Goal: Transaction & Acquisition: Obtain resource

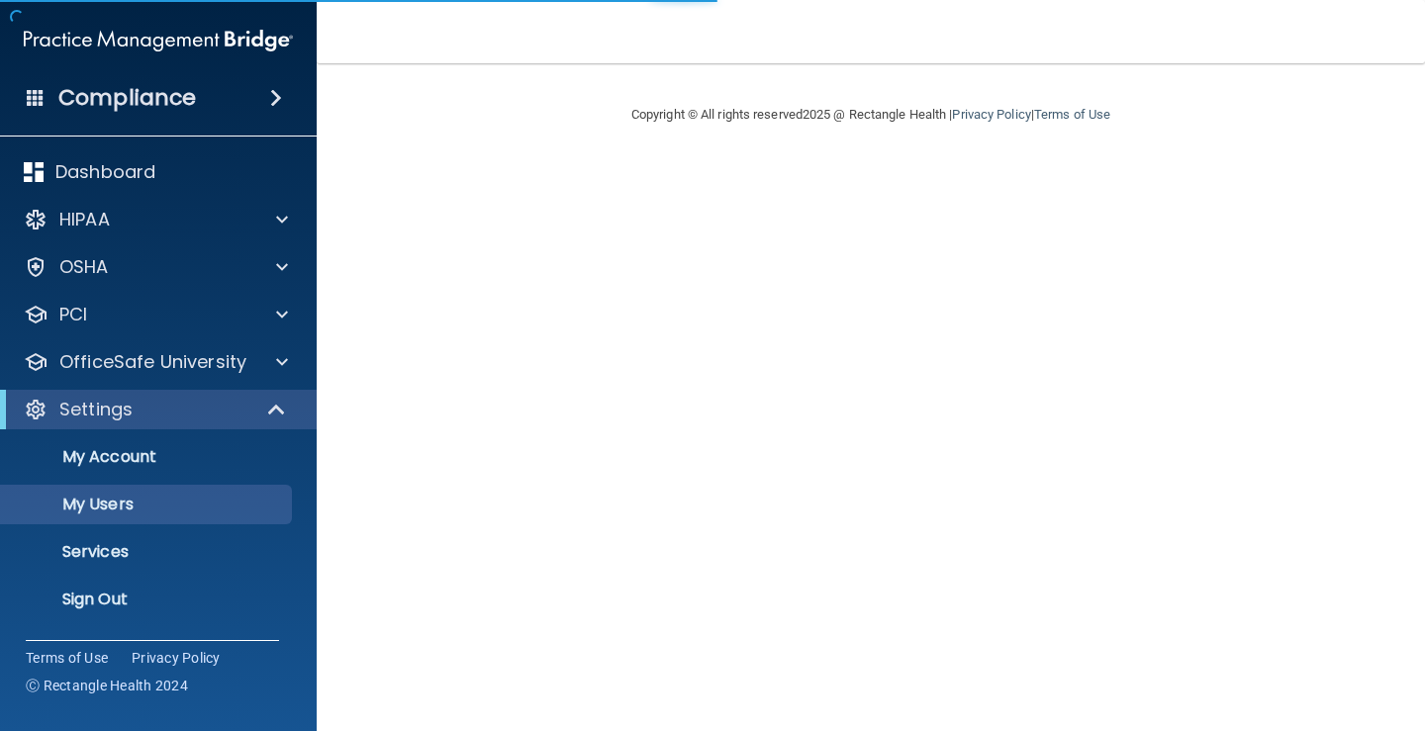
select select "20"
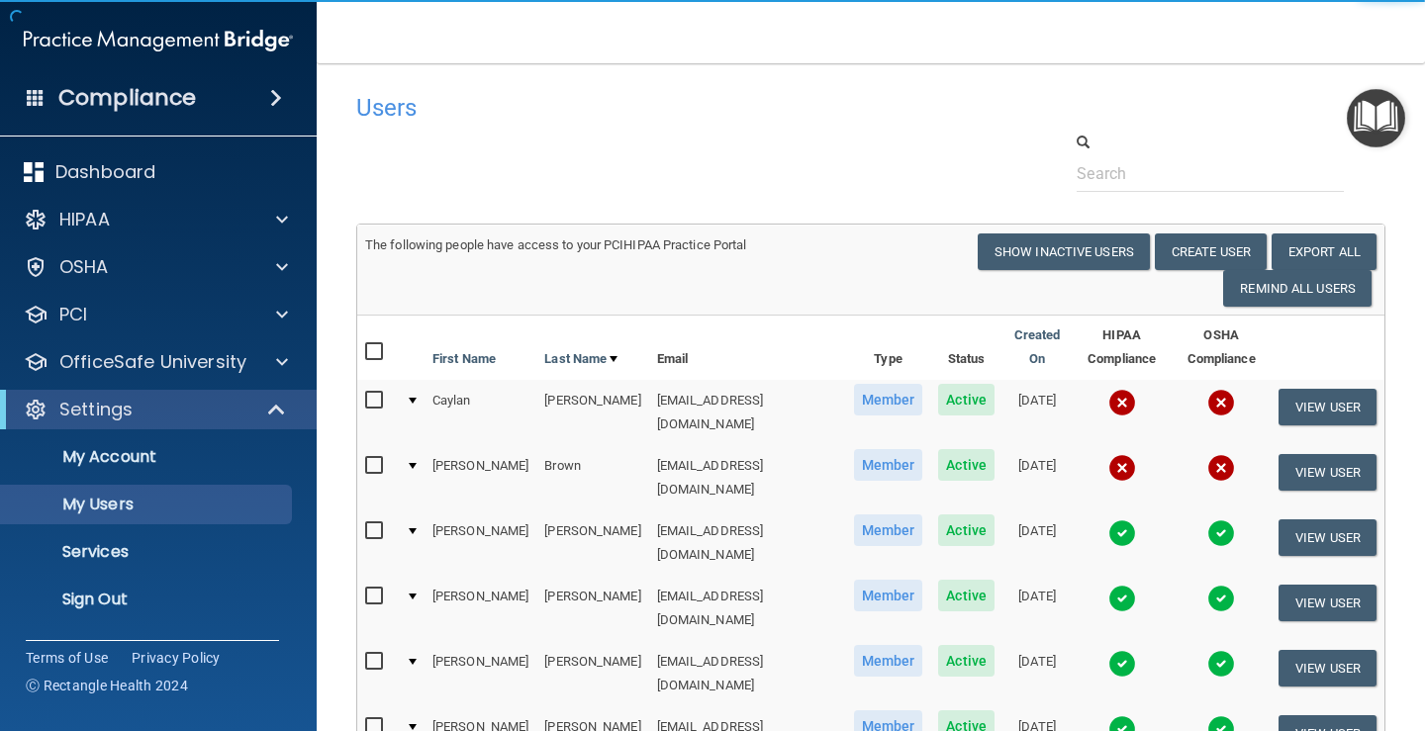
click at [369, 460] on input "checkbox" at bounding box center [376, 466] width 23 height 16
checkbox input "true"
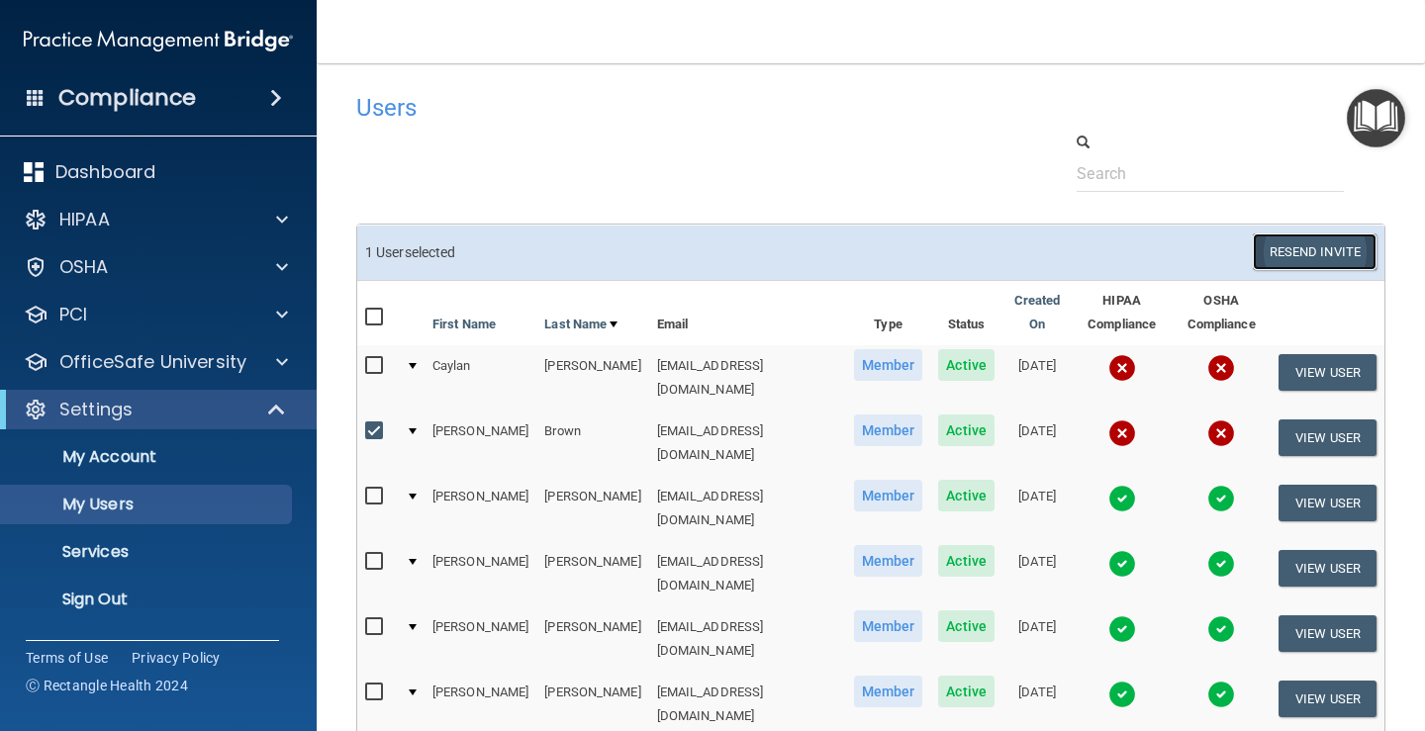
click at [1341, 254] on button "Resend Invite" at bounding box center [1314, 251] width 124 height 37
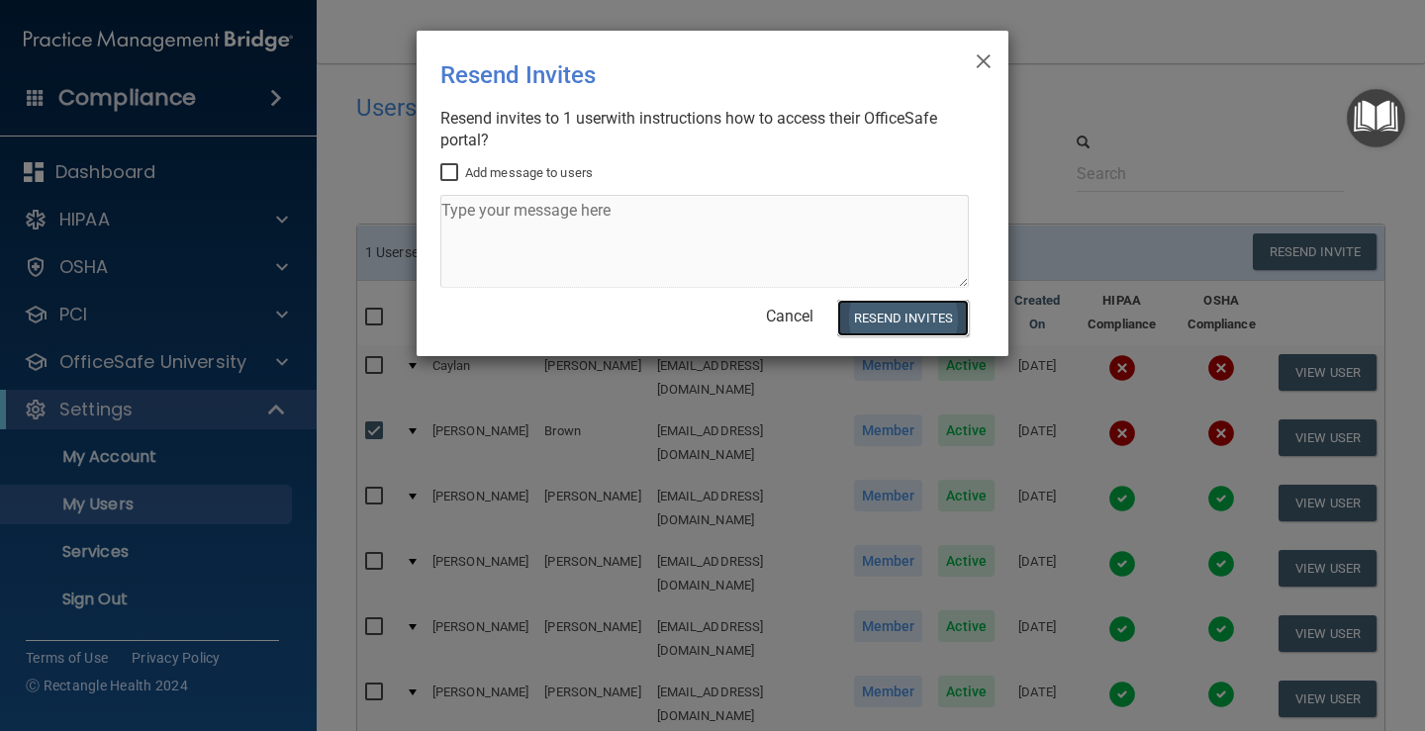
click at [920, 329] on button "Resend Invites" at bounding box center [903, 318] width 132 height 37
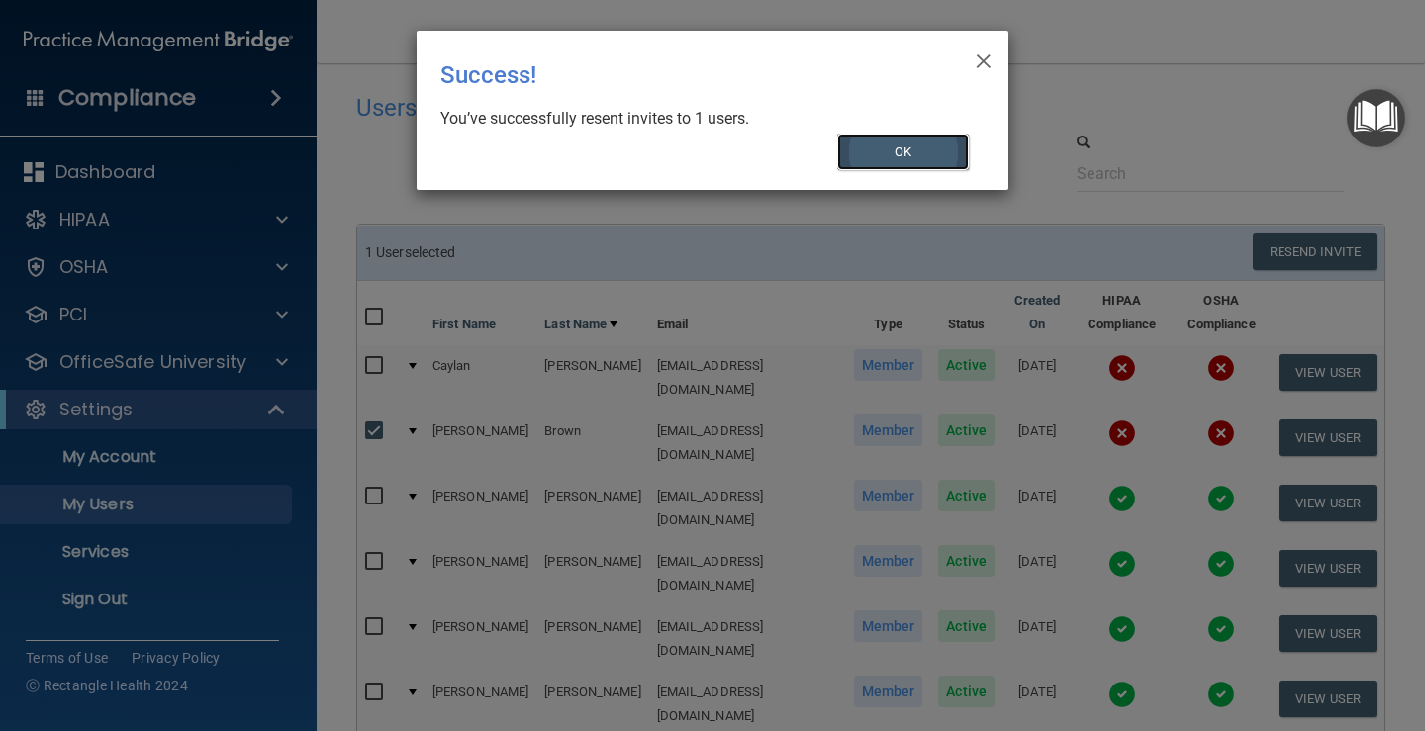
click at [889, 163] on button "OK" at bounding box center [903, 152] width 133 height 37
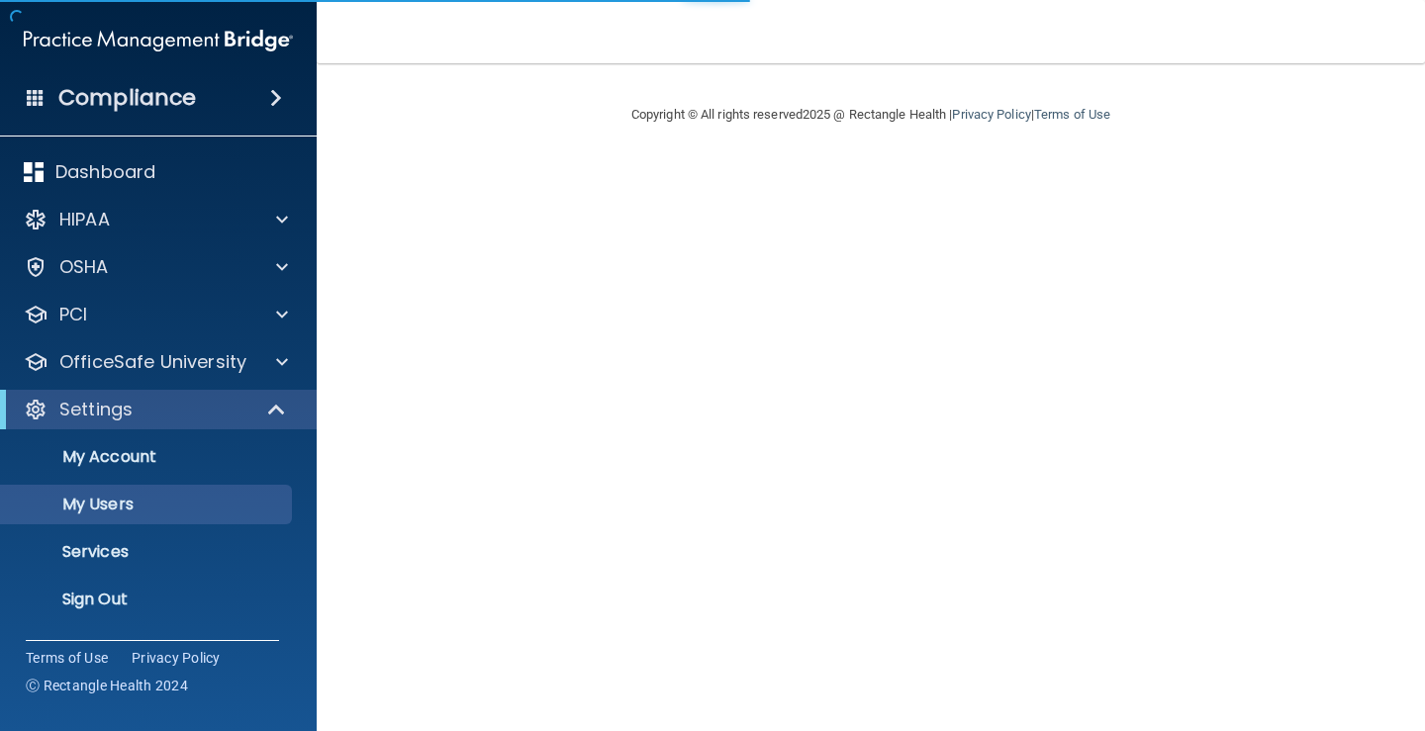
select select "20"
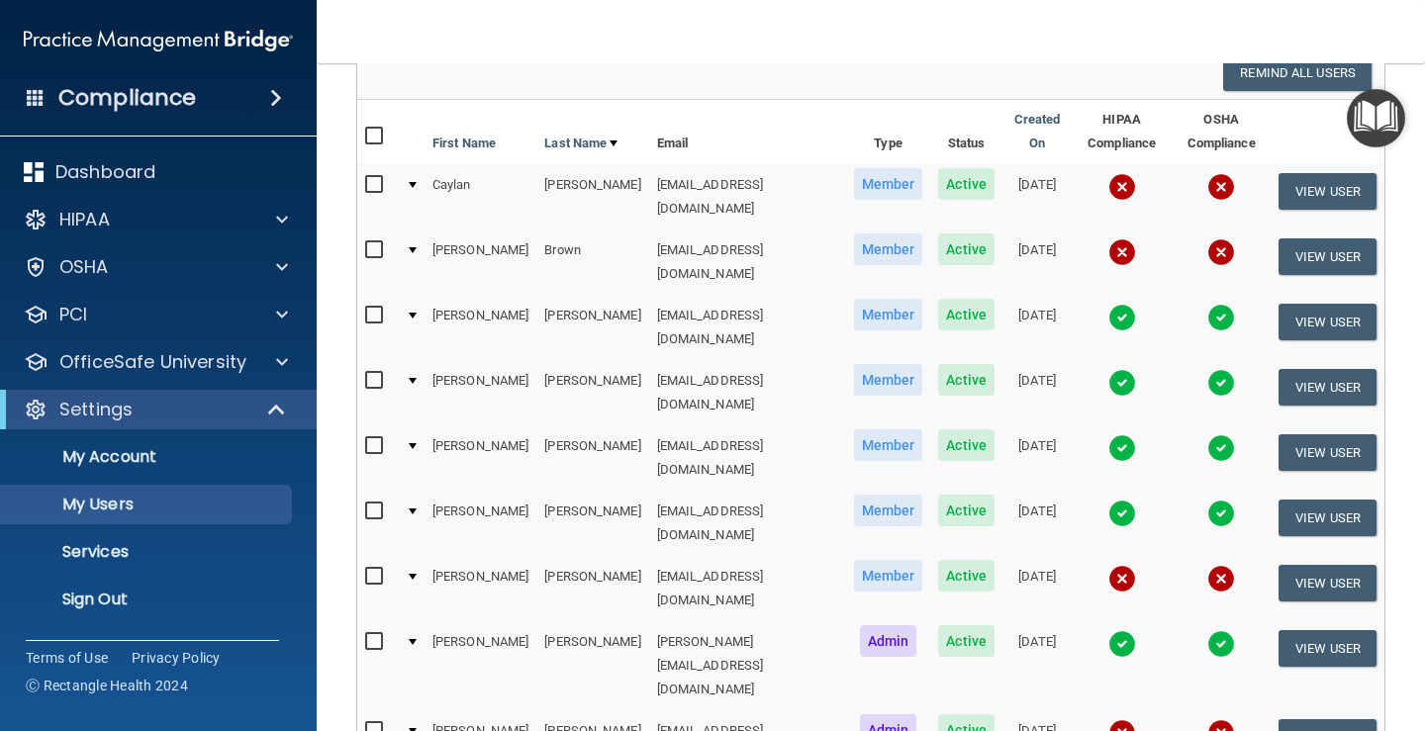
scroll to position [198, 0]
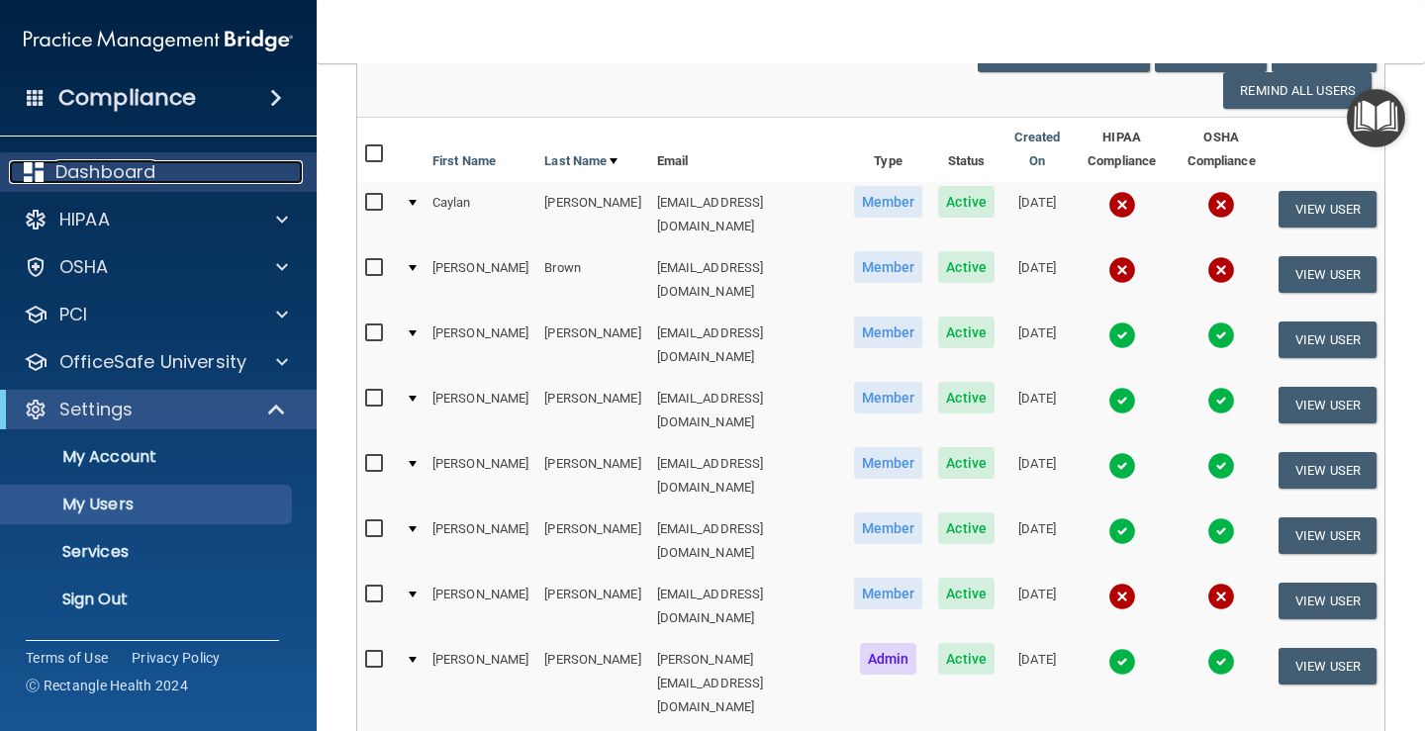
click at [211, 172] on div "Dashboard" at bounding box center [131, 172] width 245 height 24
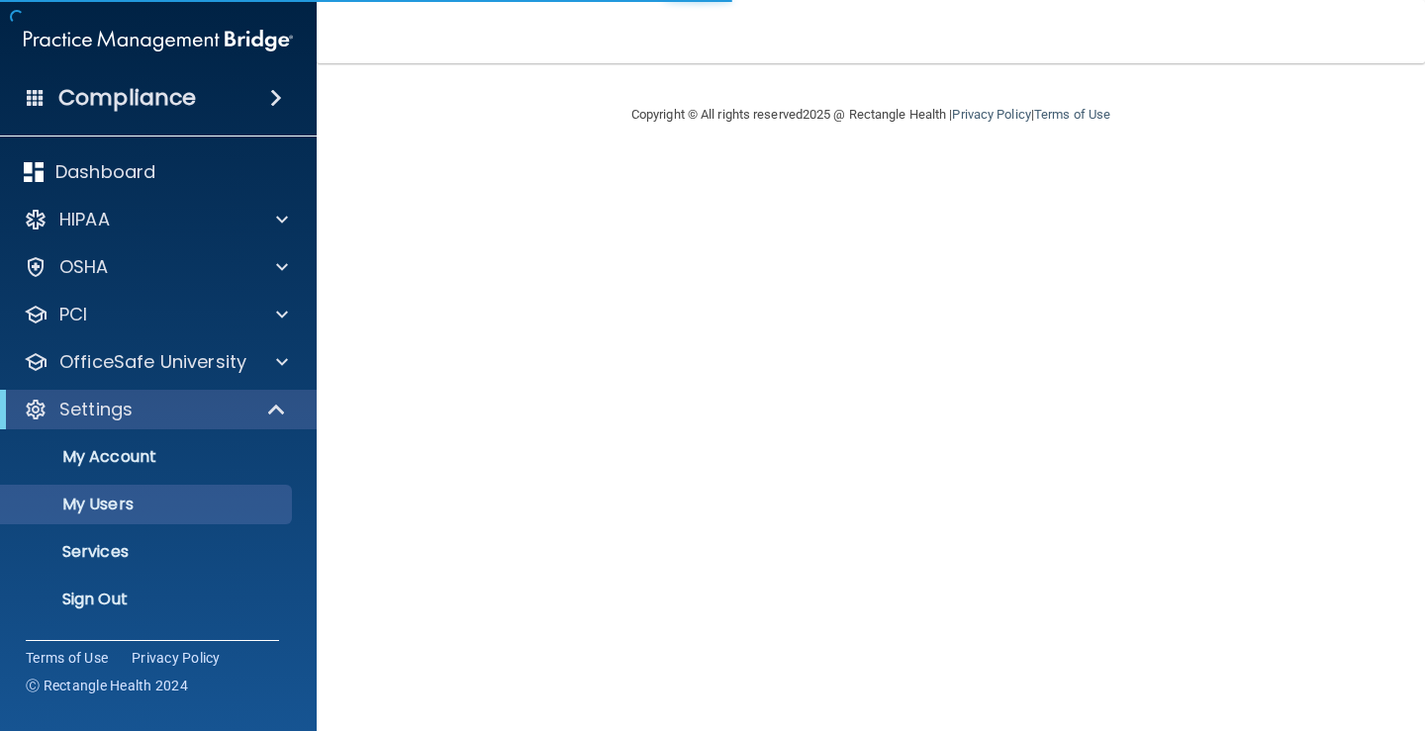
select select "20"
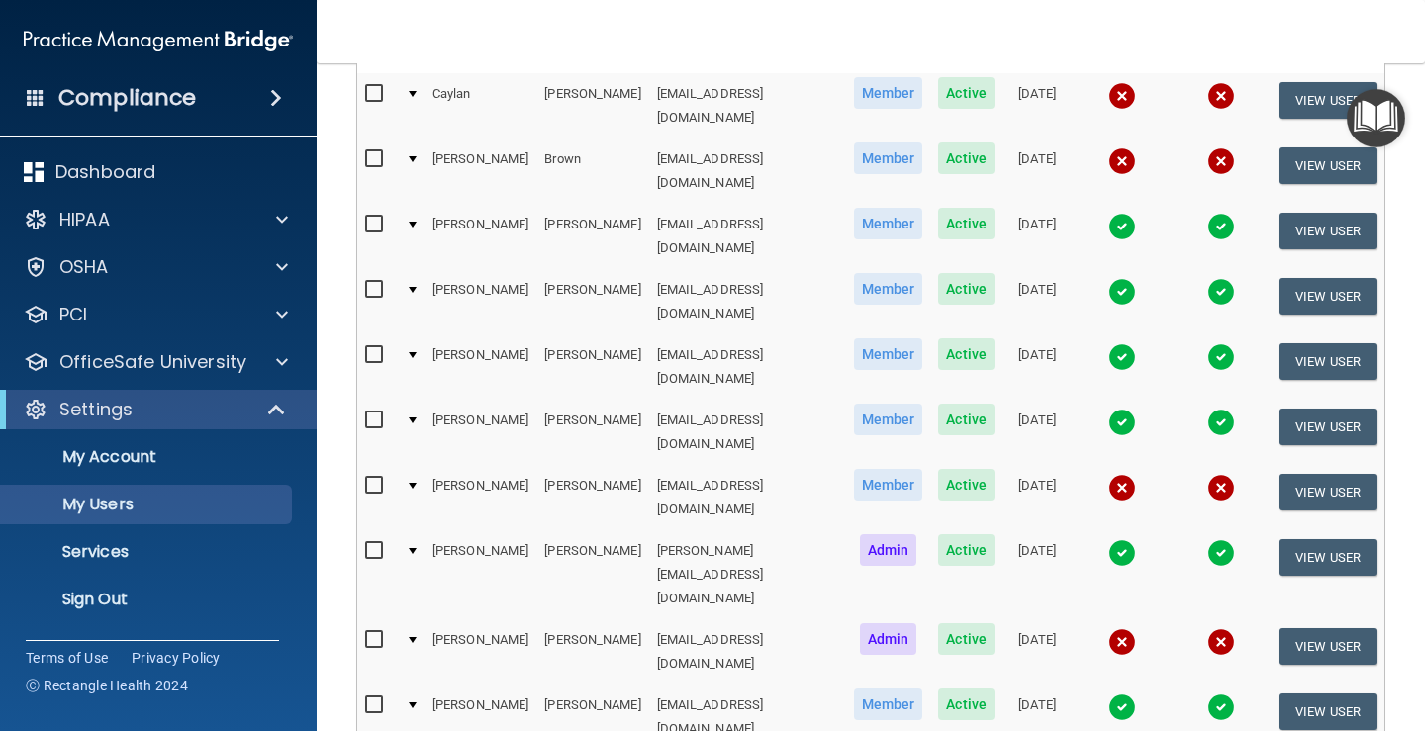
scroll to position [261, 0]
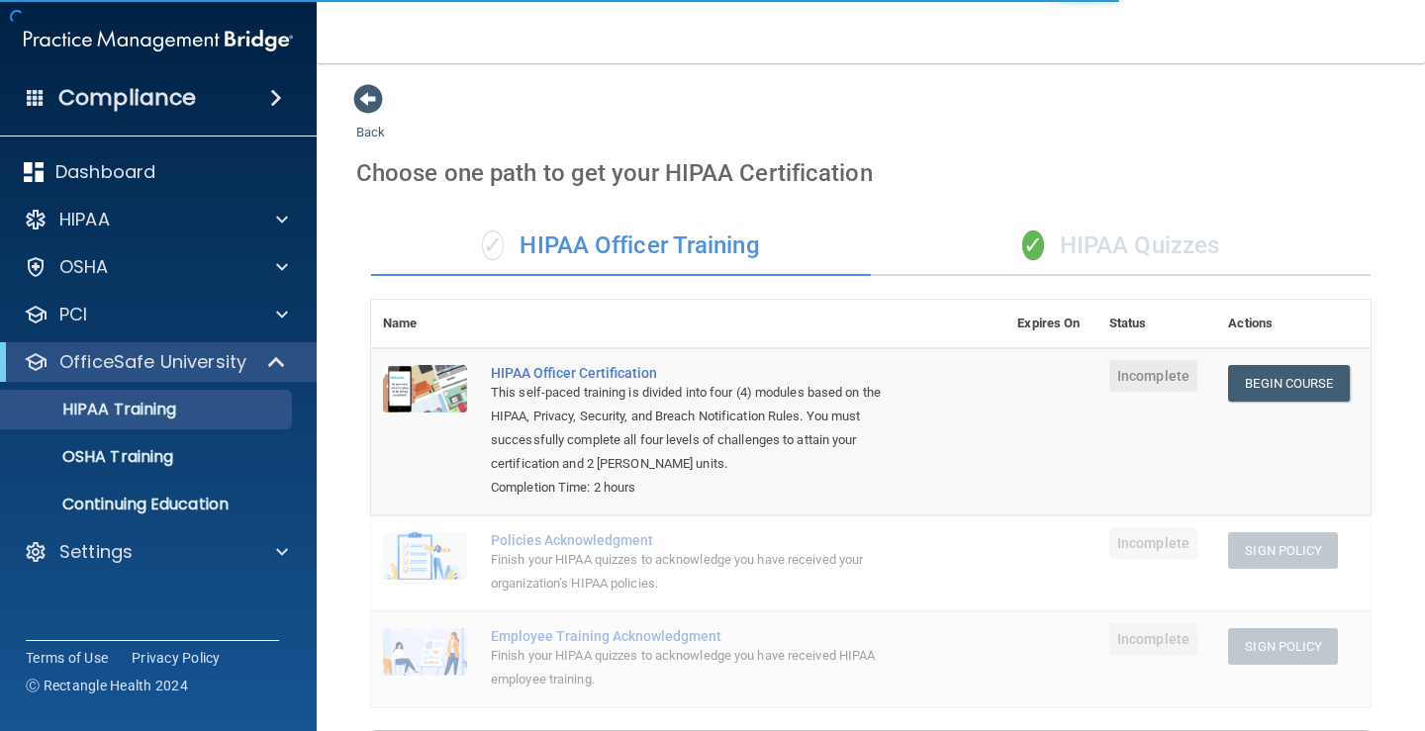
click at [1188, 231] on div "✓ HIPAA Quizzes" at bounding box center [1121, 246] width 500 height 59
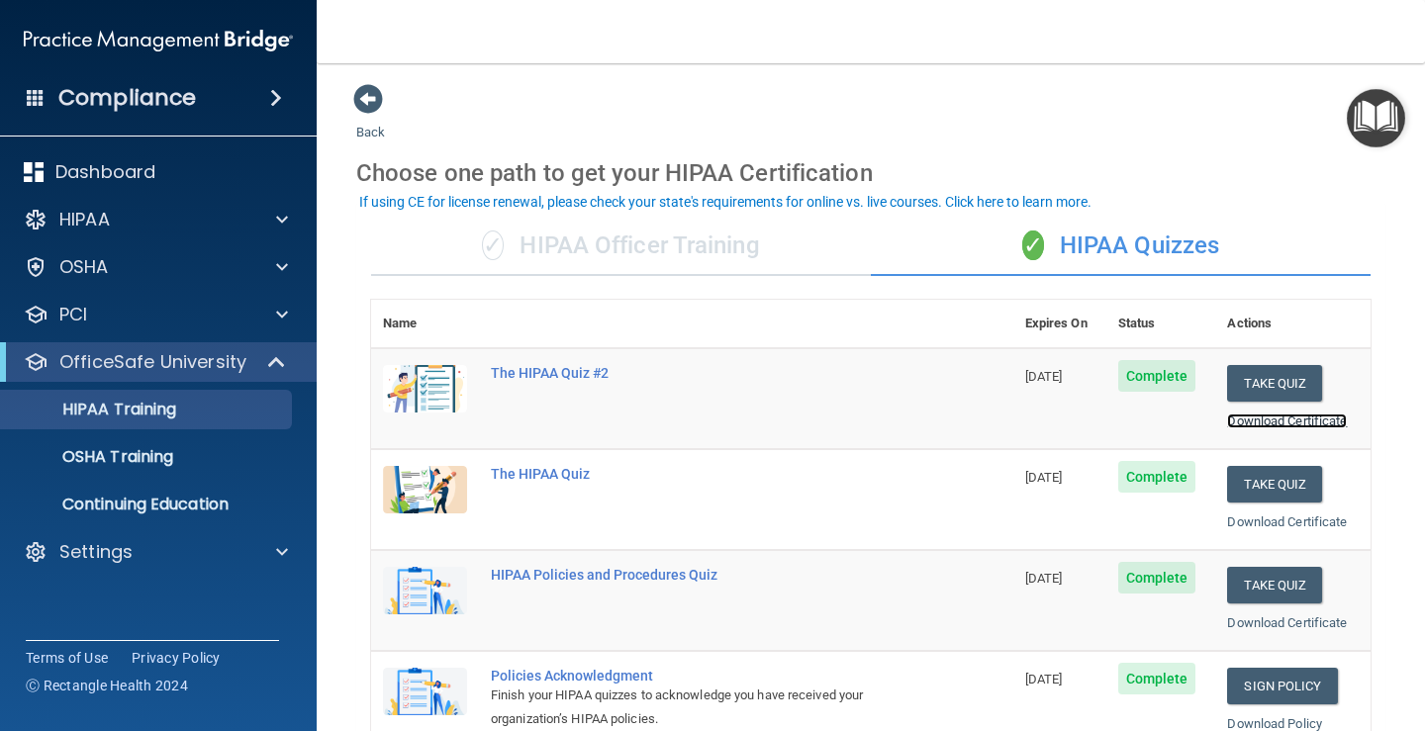
click at [1247, 424] on link "Download Certificate" at bounding box center [1287, 421] width 120 height 15
click at [1268, 517] on link "Download Certificate" at bounding box center [1287, 521] width 120 height 15
click at [1245, 626] on link "Download Certificate" at bounding box center [1287, 622] width 120 height 15
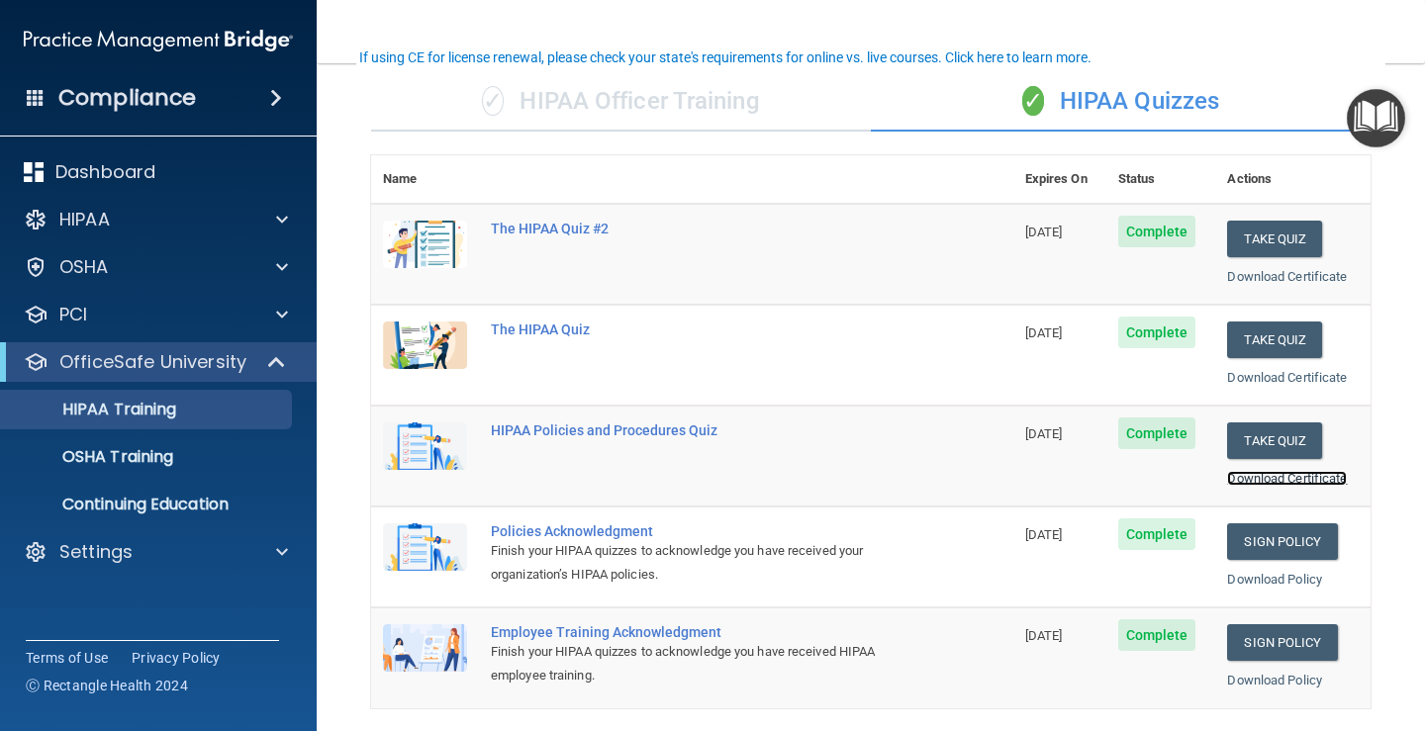
scroll to position [198, 0]
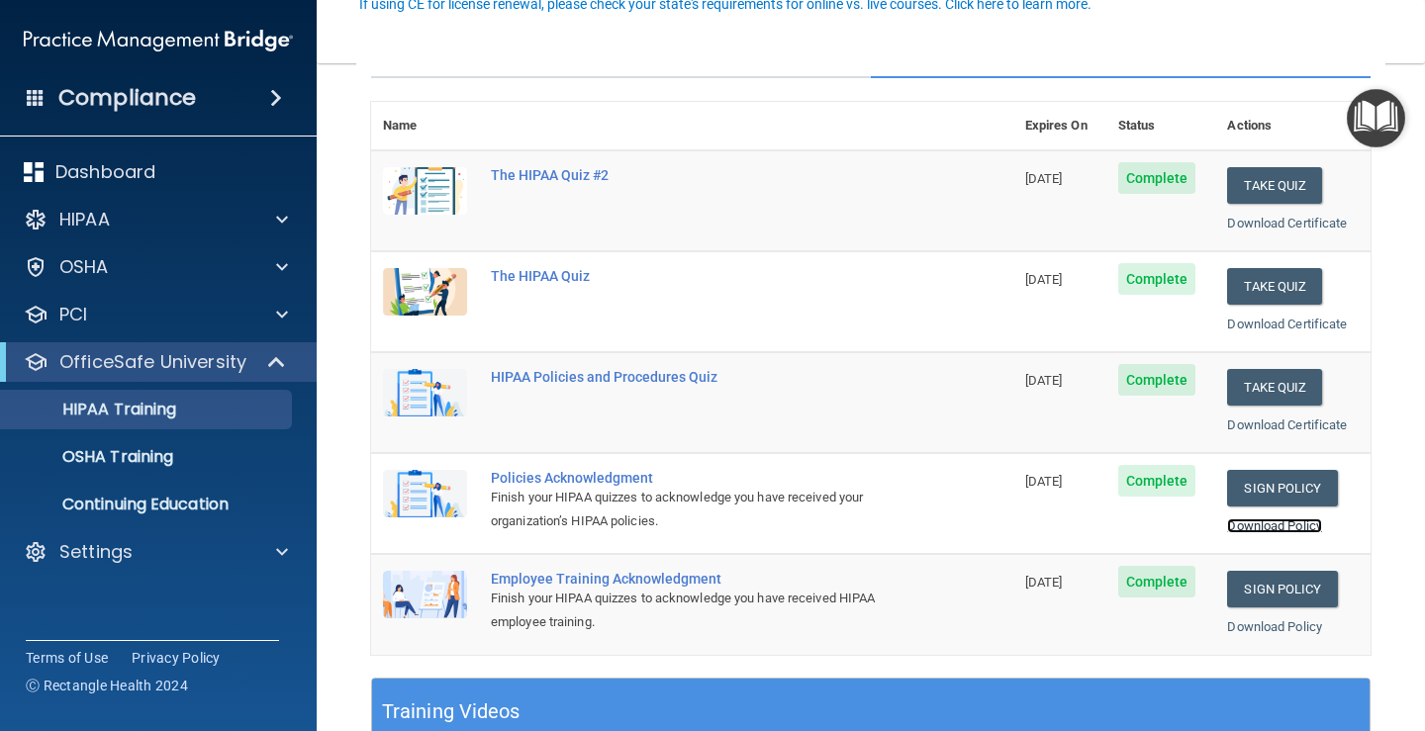
click at [1259, 528] on link "Download Policy" at bounding box center [1274, 525] width 95 height 15
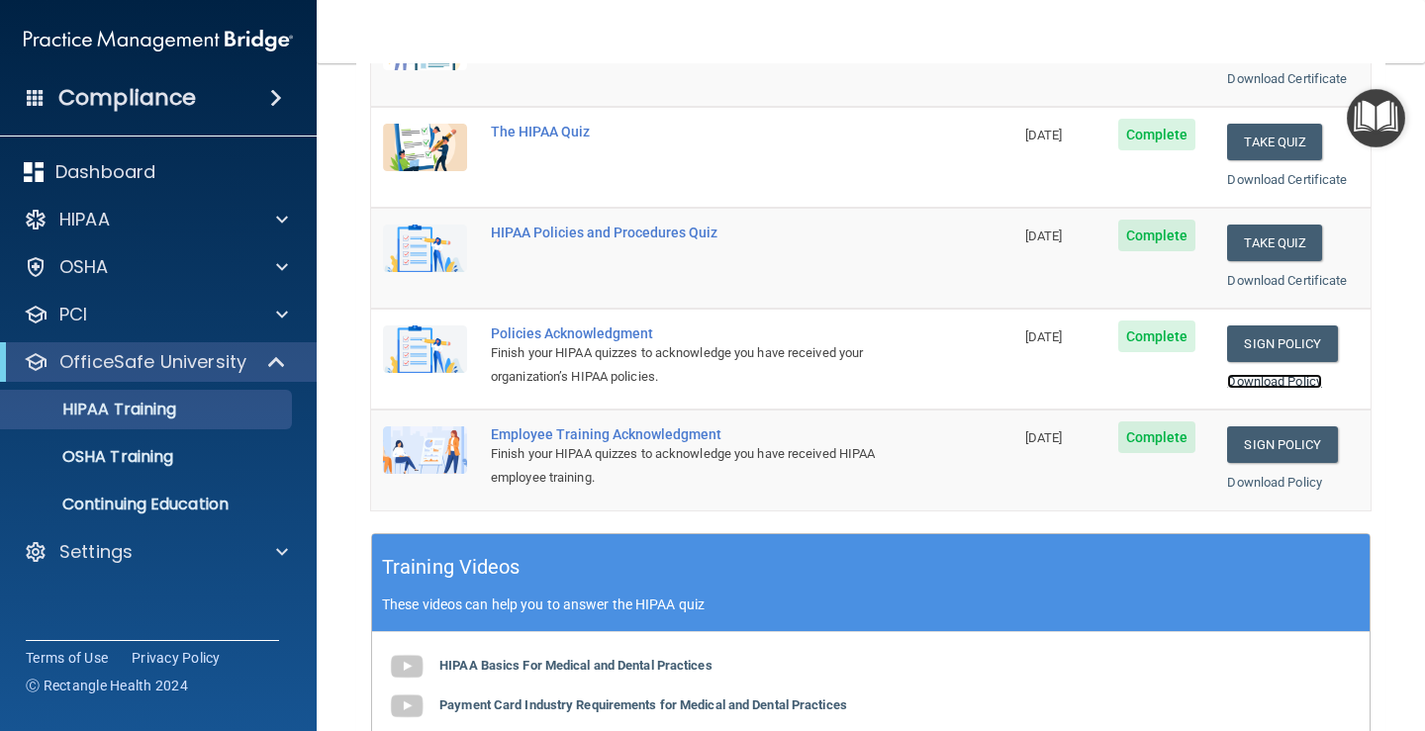
scroll to position [396, 0]
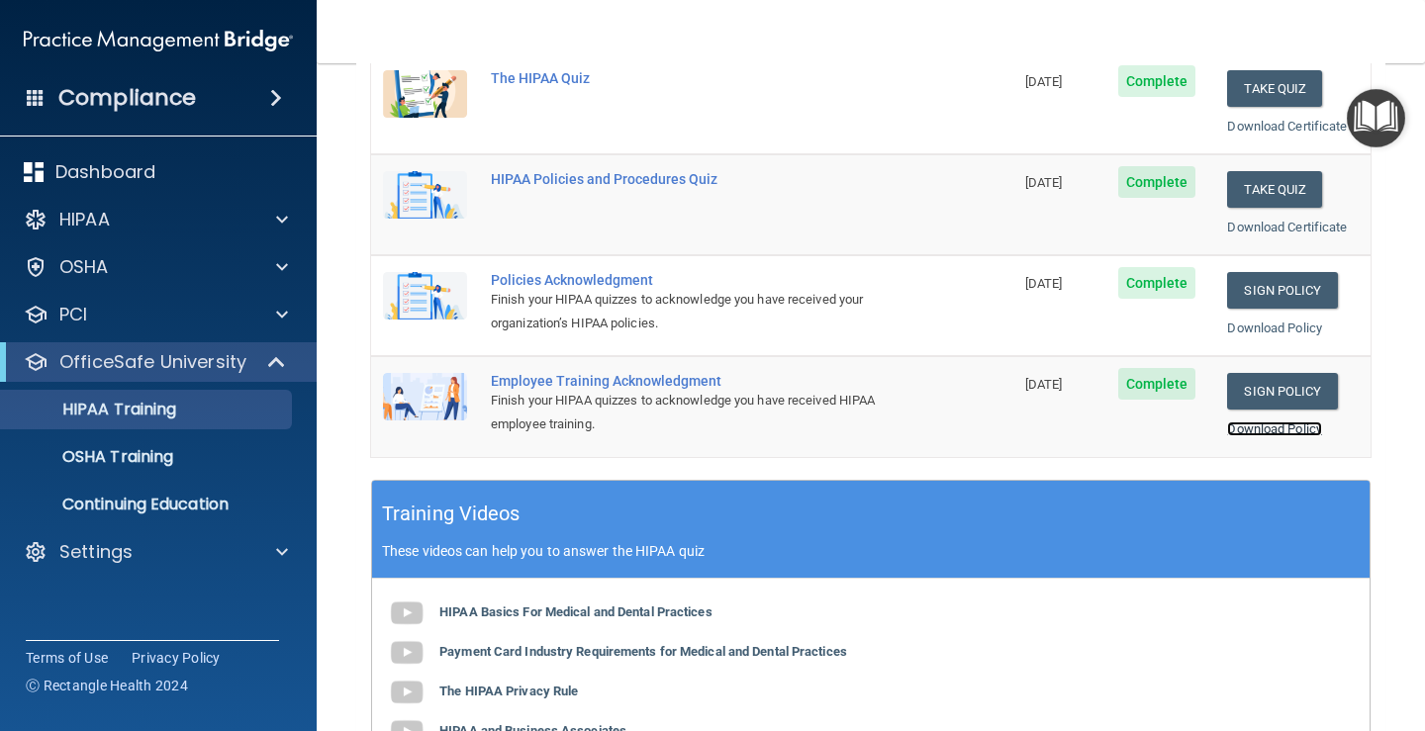
click at [1266, 435] on link "Download Policy" at bounding box center [1274, 428] width 95 height 15
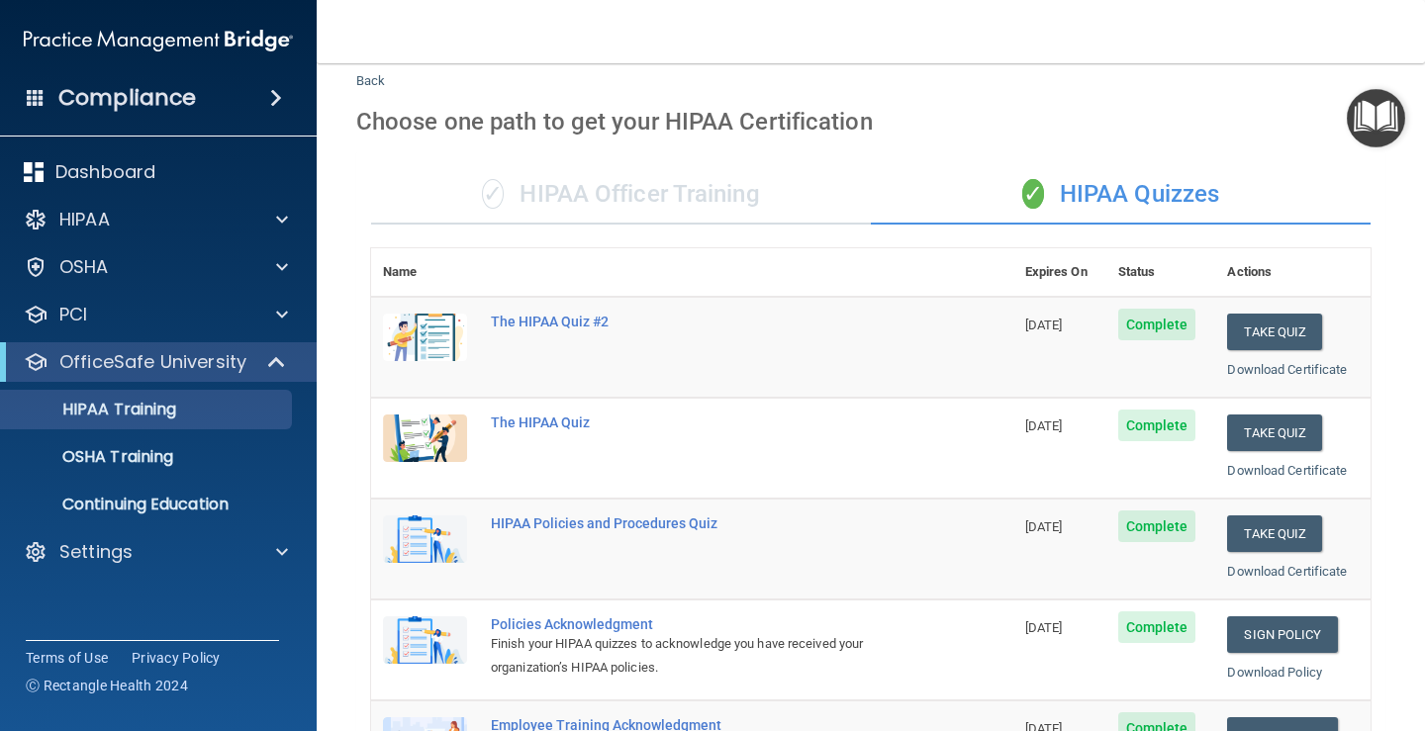
scroll to position [0, 0]
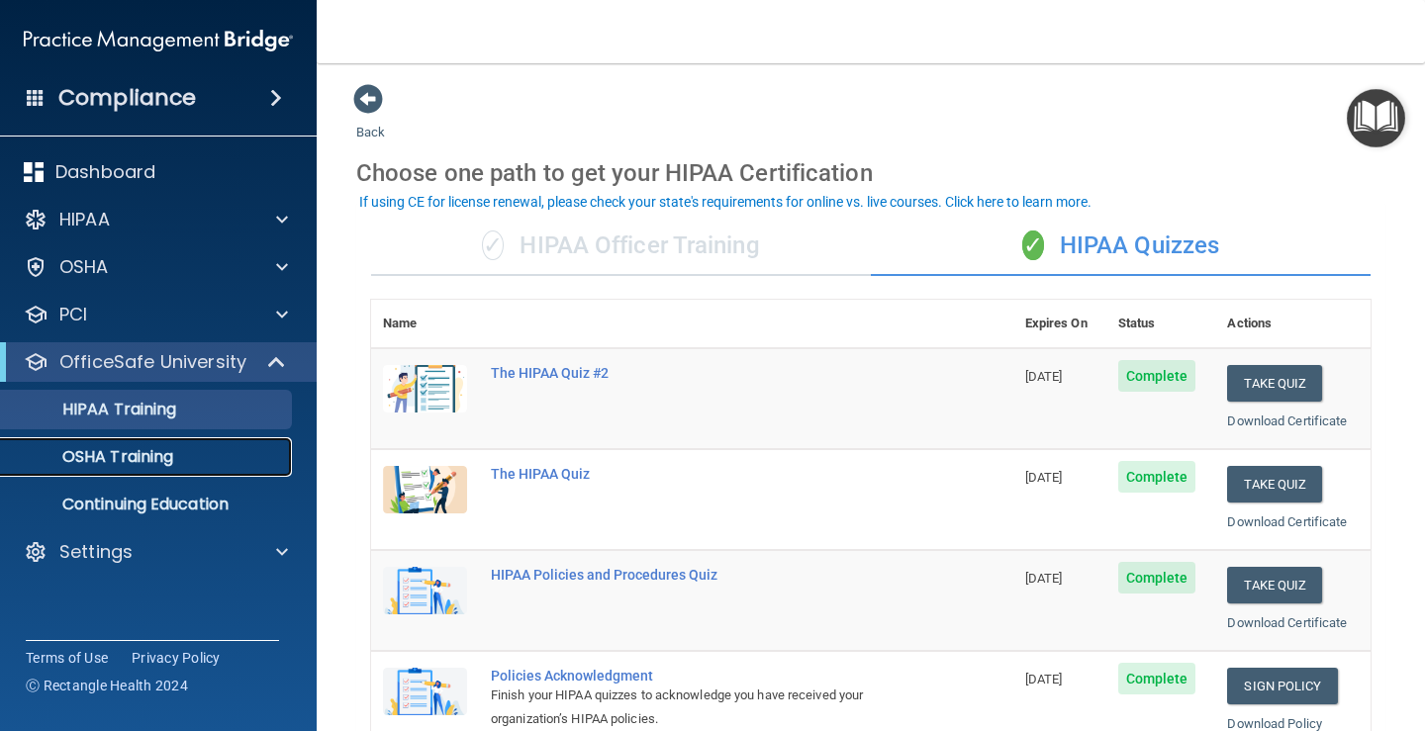
click at [261, 450] on div "OSHA Training" at bounding box center [148, 457] width 270 height 20
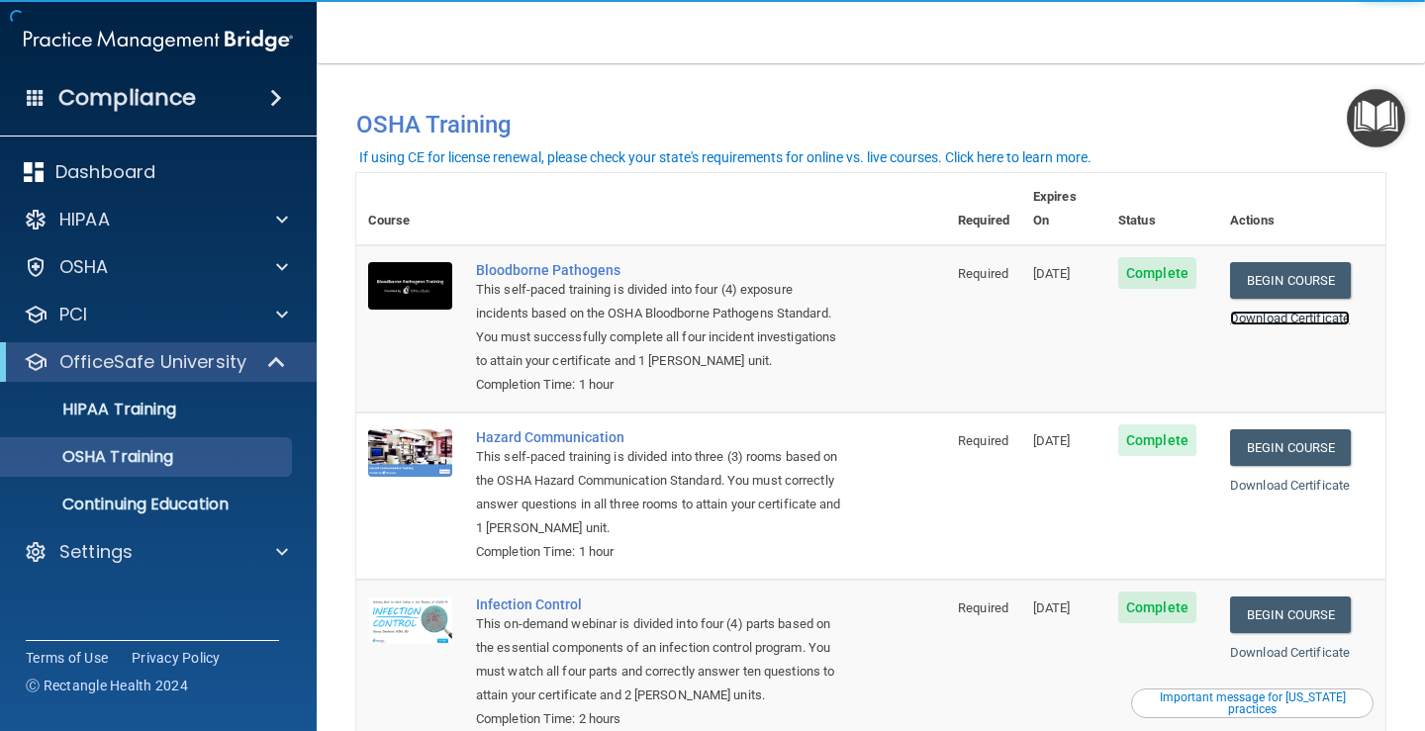
click at [1251, 311] on link "Download Certificate" at bounding box center [1290, 318] width 120 height 15
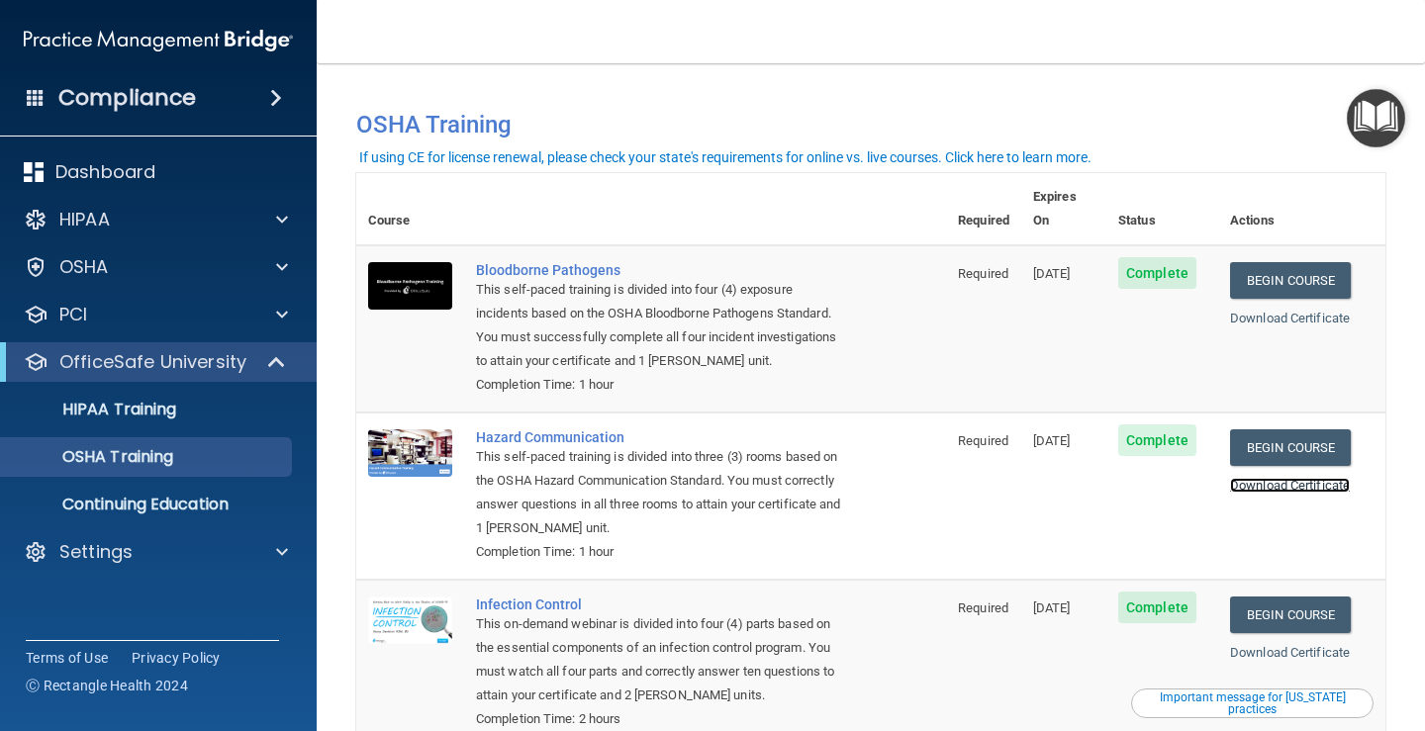
click at [1267, 478] on link "Download Certificate" at bounding box center [1290, 485] width 120 height 15
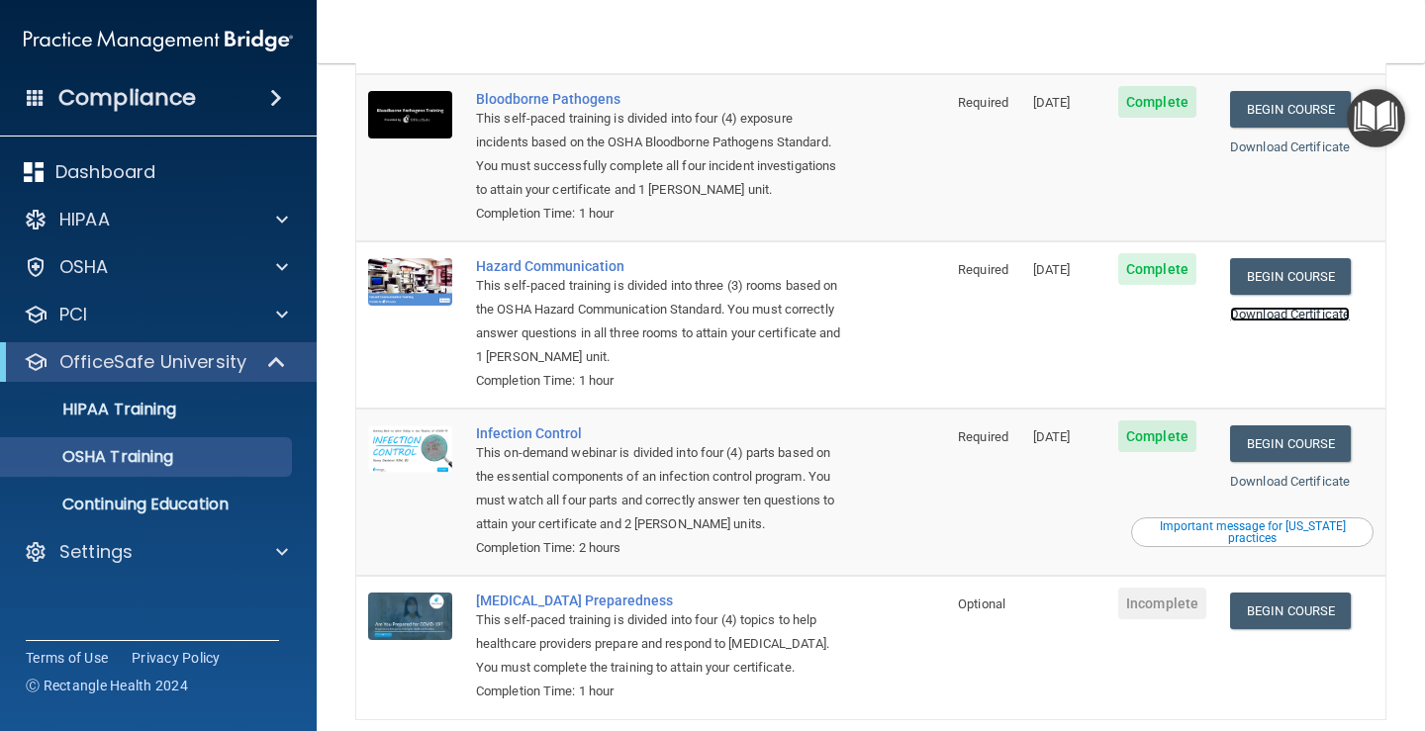
scroll to position [198, 0]
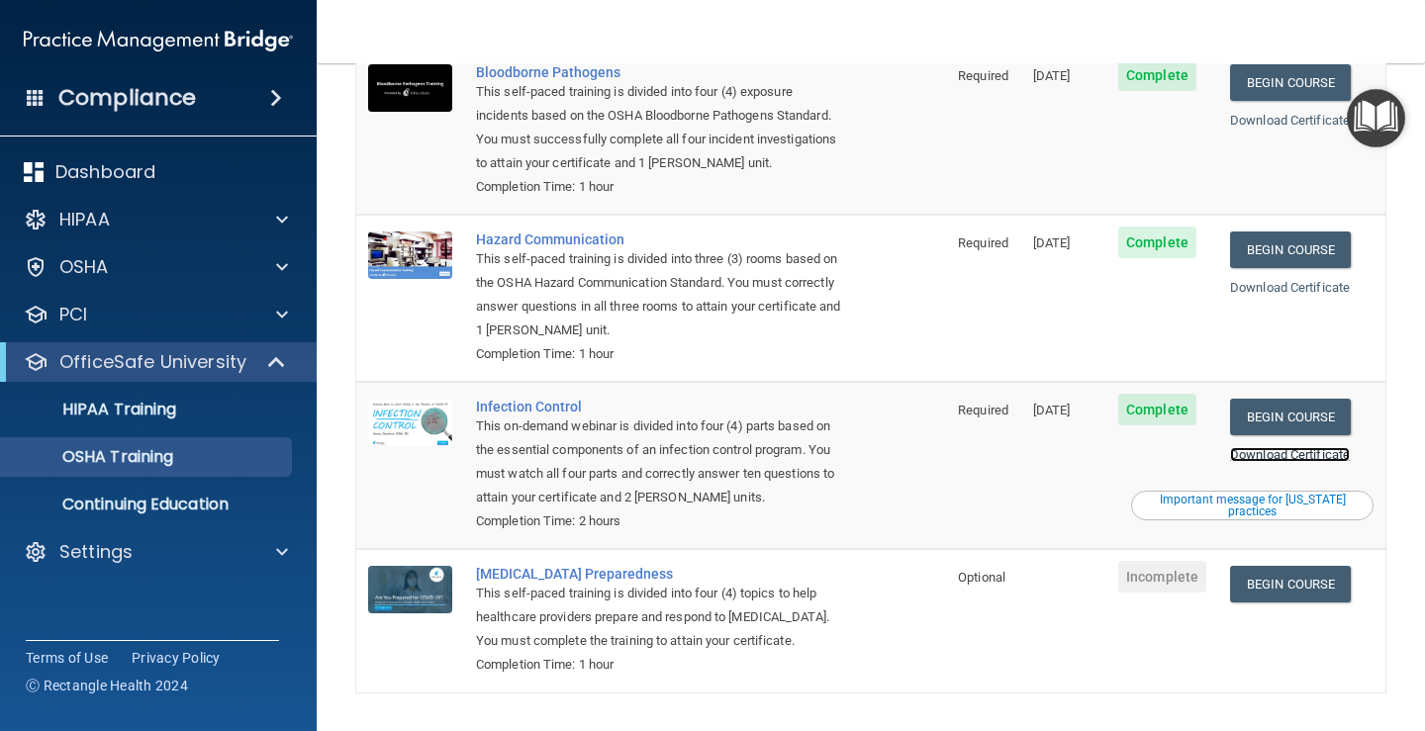
click at [1276, 447] on link "Download Certificate" at bounding box center [1290, 454] width 120 height 15
